Goal: Information Seeking & Learning: Learn about a topic

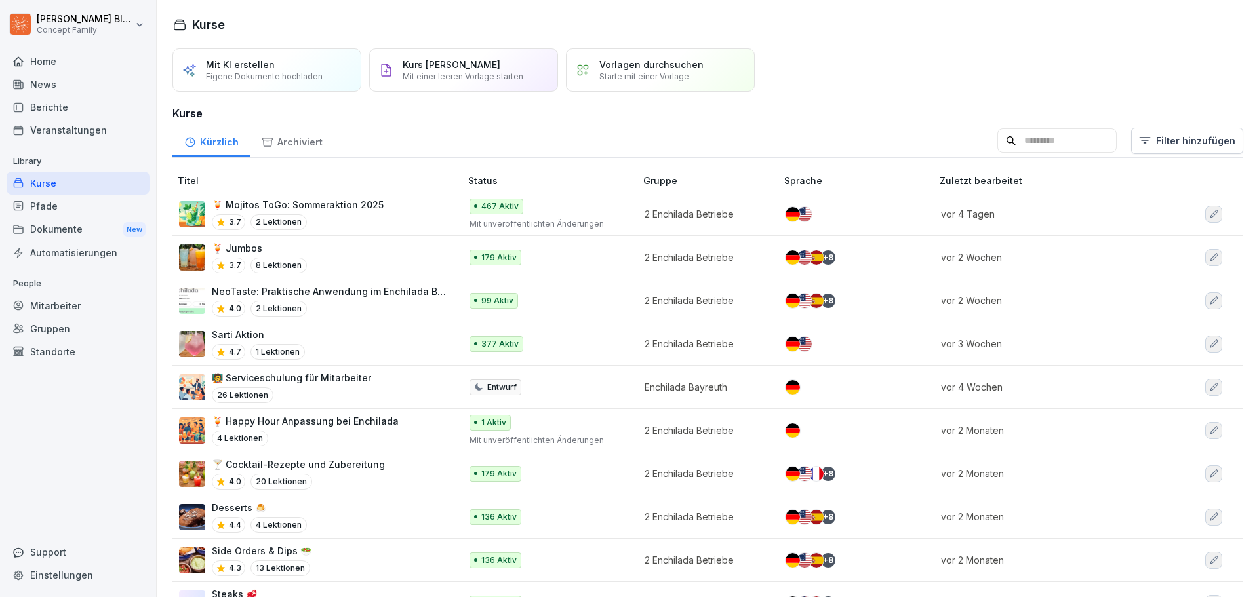
click at [364, 215] on div "3.7 2 Lektionen" at bounding box center [298, 222] width 172 height 16
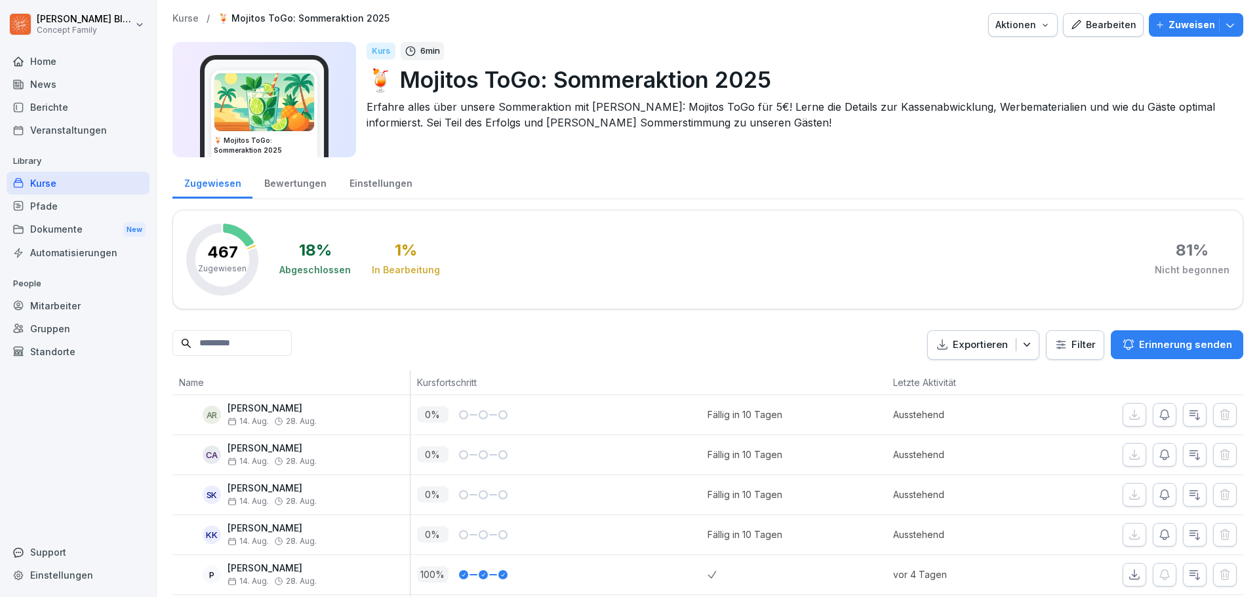
click at [183, 19] on p "Kurse" at bounding box center [185, 18] width 26 height 11
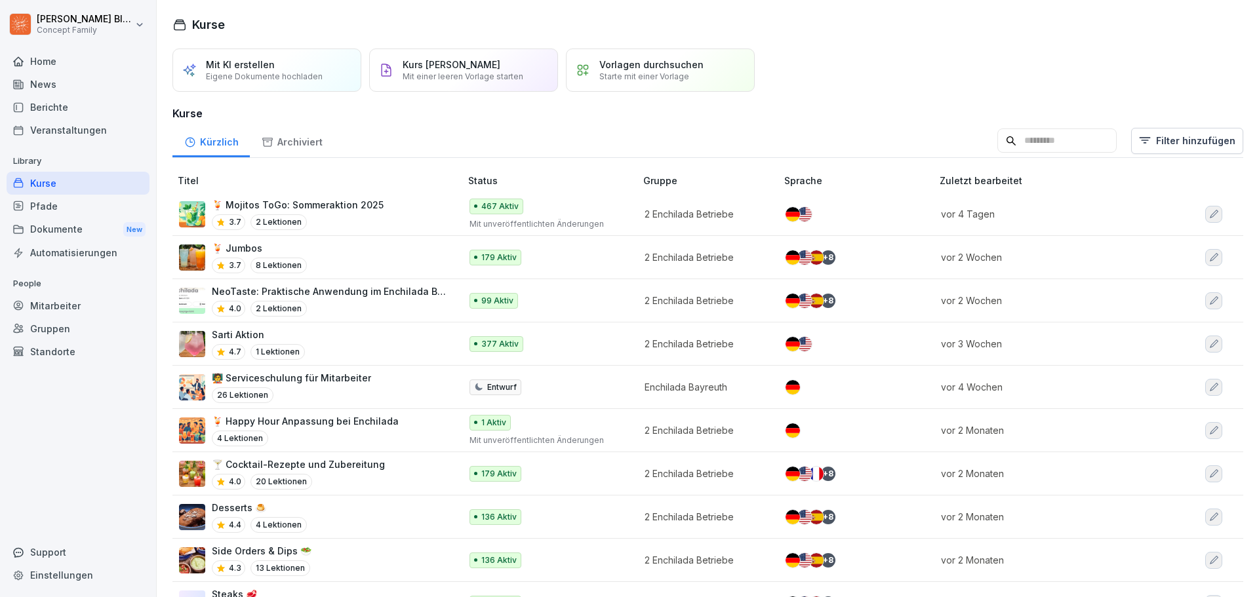
click at [334, 338] on div "Sarti Aktion 4.7 1 Lektionen" at bounding box center [313, 344] width 268 height 32
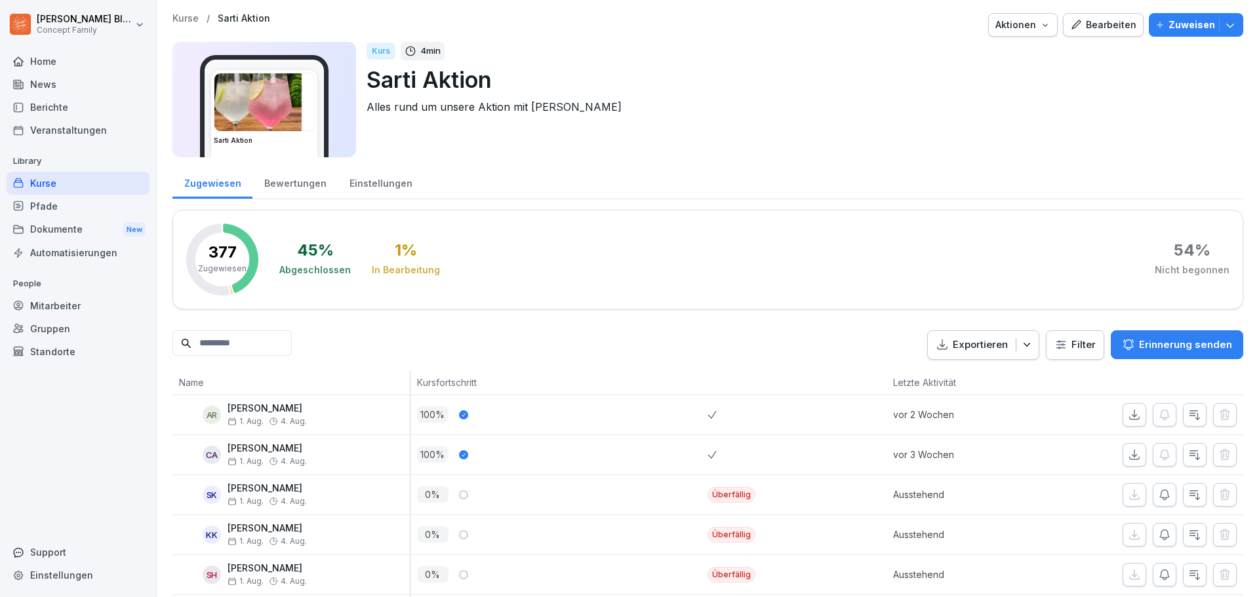
click at [184, 16] on p "Kurse" at bounding box center [185, 18] width 26 height 11
